Goal: Information Seeking & Learning: Learn about a topic

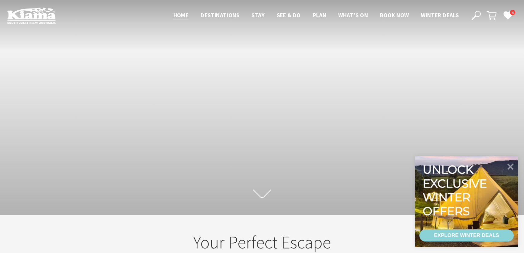
scroll to position [100, 528]
click at [477, 15] on icon at bounding box center [476, 15] width 9 height 9
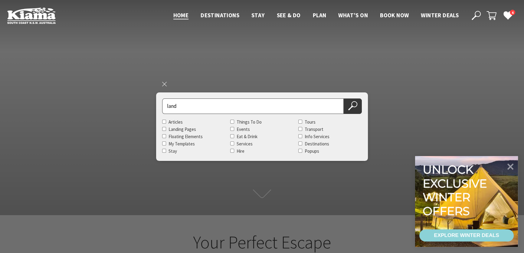
type input "land"
click at [344, 98] on button "Search Now" at bounding box center [353, 105] width 18 height 15
click at [352, 106] on use at bounding box center [352, 105] width 9 height 9
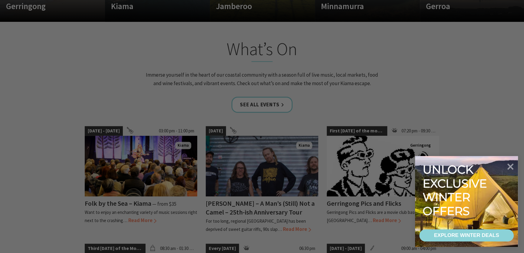
scroll to position [550, 0]
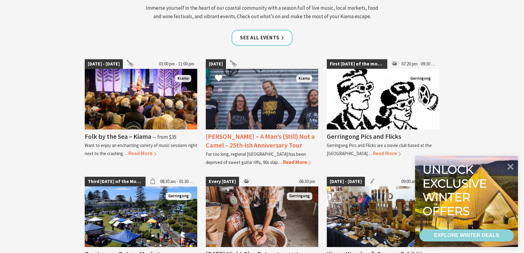
scroll to position [632, 0]
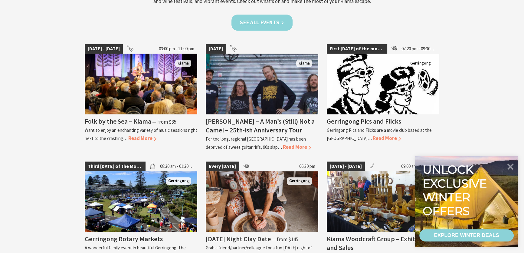
click at [251, 27] on link "See all Events" at bounding box center [261, 23] width 61 height 16
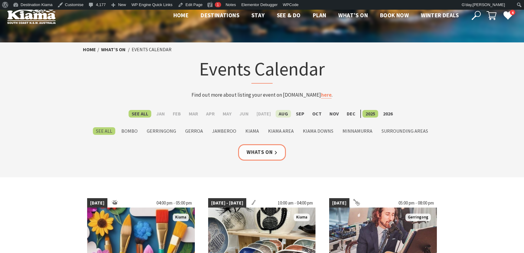
click at [281, 117] on label "Aug" at bounding box center [283, 114] width 15 height 8
click at [0, 0] on input "Aug" at bounding box center [0, 0] width 0 height 0
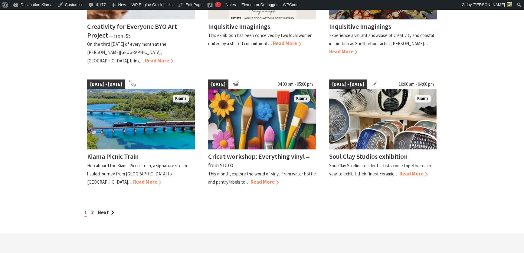
scroll to position [495, 0]
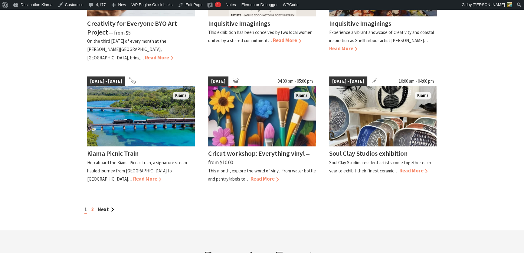
click at [93, 206] on link "2" at bounding box center [92, 209] width 3 height 7
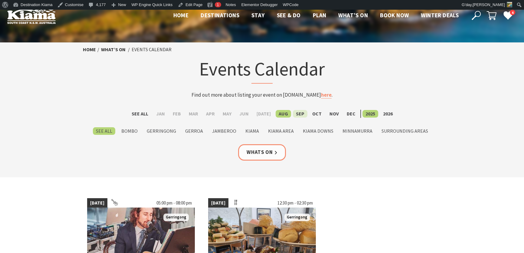
click at [294, 114] on label "Sep" at bounding box center [300, 114] width 15 height 8
click at [0, 0] on input "Sep" at bounding box center [0, 0] width 0 height 0
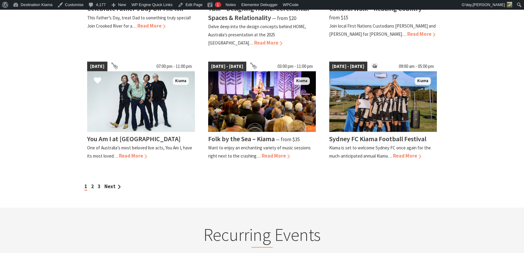
scroll to position [550, 0]
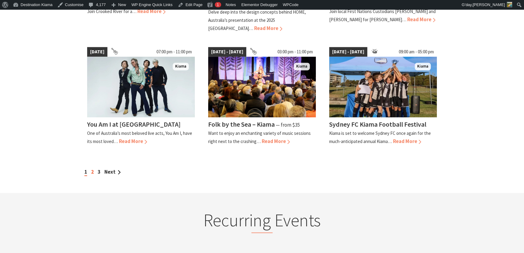
click at [93, 168] on link "2" at bounding box center [92, 171] width 3 height 7
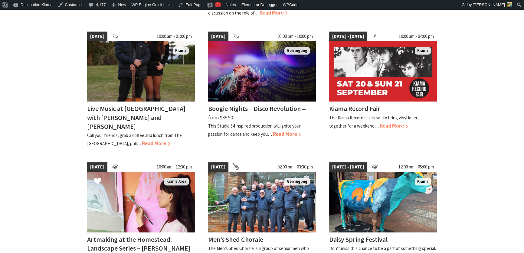
scroll to position [440, 0]
